Goal: Information Seeking & Learning: Learn about a topic

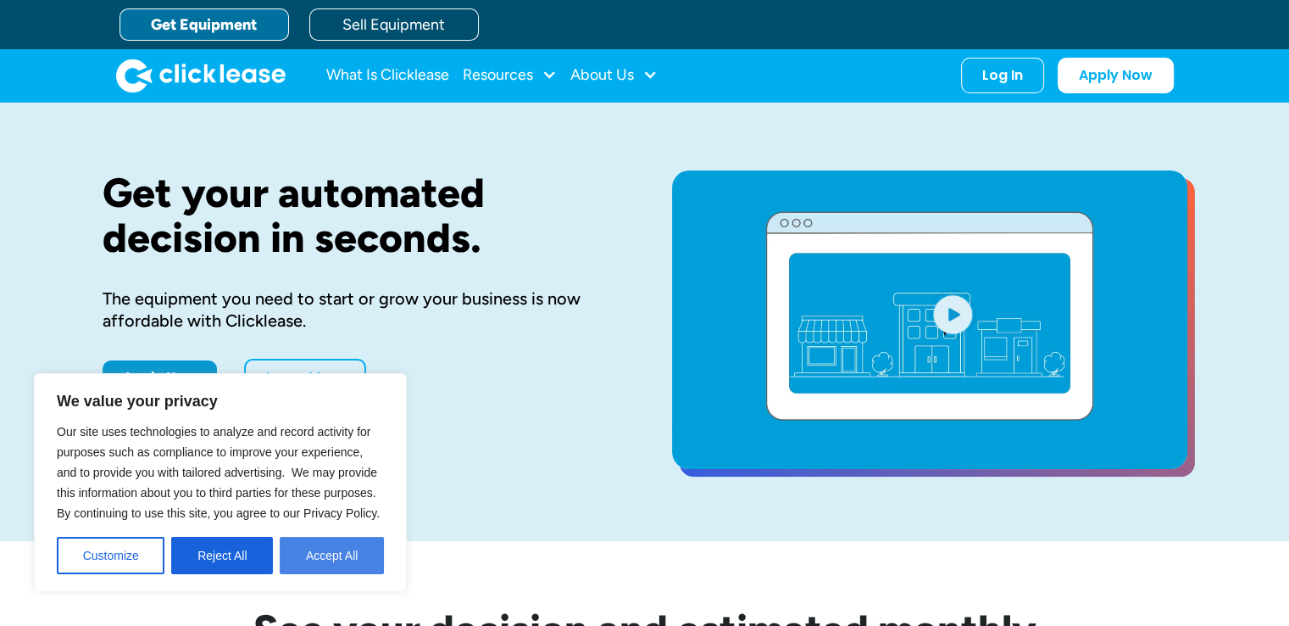
click at [318, 571] on button "Accept All" at bounding box center [332, 555] width 104 height 37
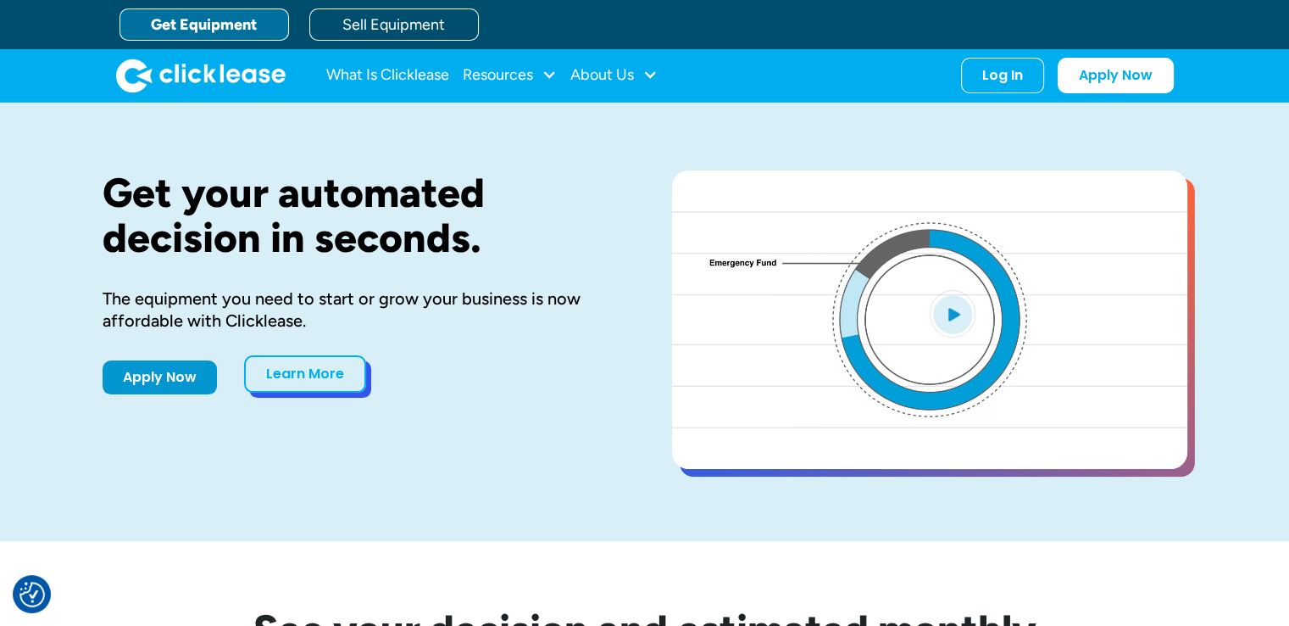
click at [294, 381] on link "Learn More" at bounding box center [305, 373] width 122 height 37
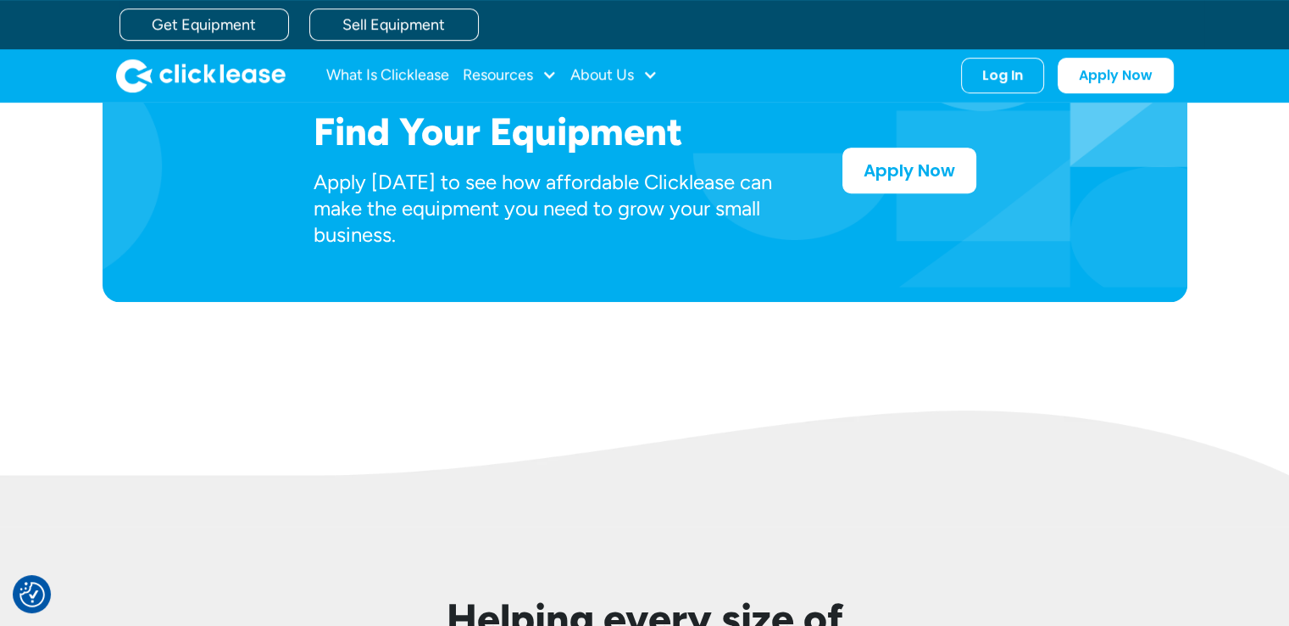
scroll to position [932, 0]
